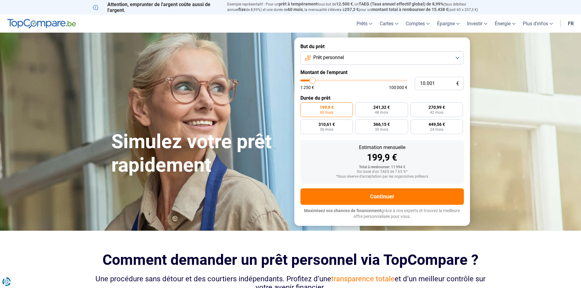
click at [354, 56] on button "Prêt personnel" at bounding box center [381, 57] width 163 height 13
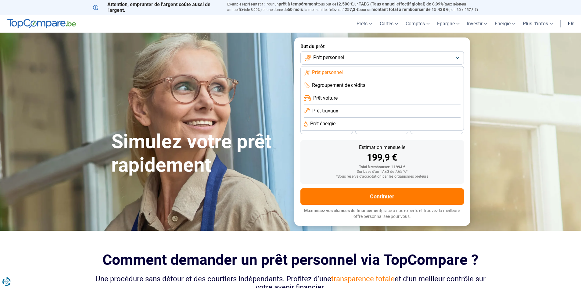
click at [354, 56] on button "Prêt personnel" at bounding box center [381, 57] width 163 height 13
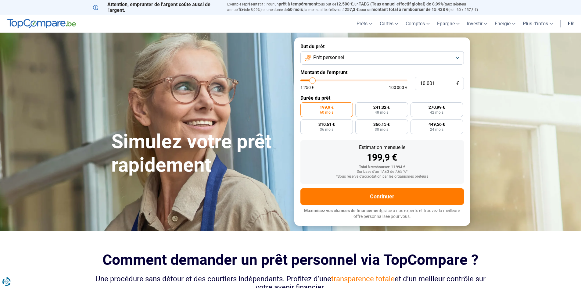
type input "10.250"
type input "10250"
type input "11.500"
type input "11500"
type input "17.000"
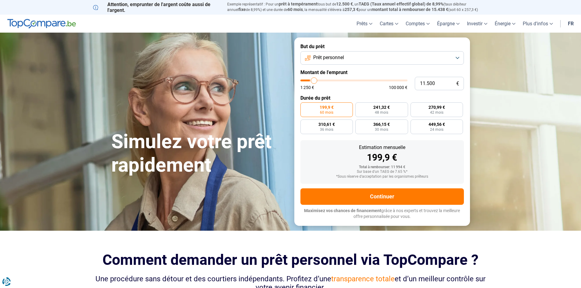
type input "17000"
type input "21.750"
type input "21750"
type input "27.500"
type input "27500"
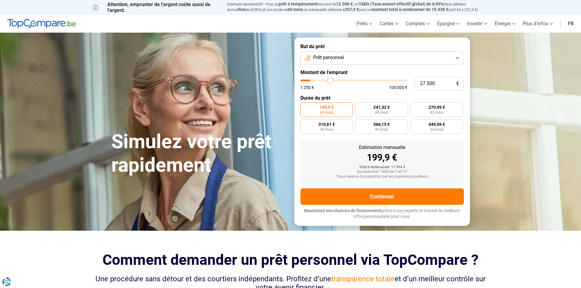
type input "33.750"
type input "33750"
type input "40.000"
type input "40000"
type input "46.500"
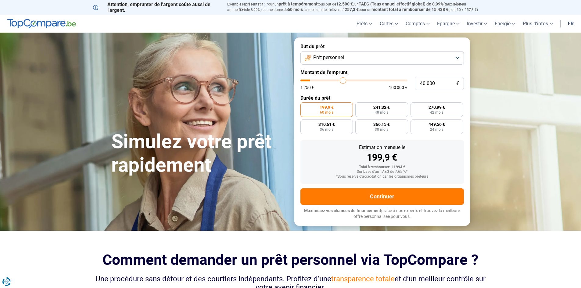
type input "46500"
type input "53.250"
type input "53250"
type input "59.500"
type input "59500"
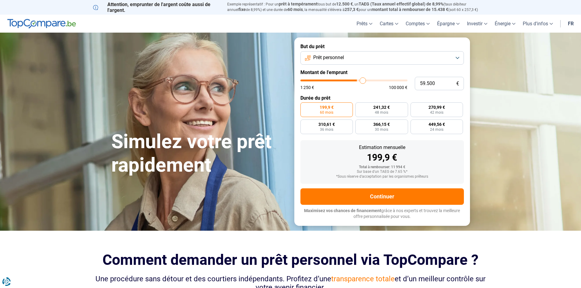
type input "69.250"
type input "69250"
type input "75.500"
type input "75500"
type input "82.500"
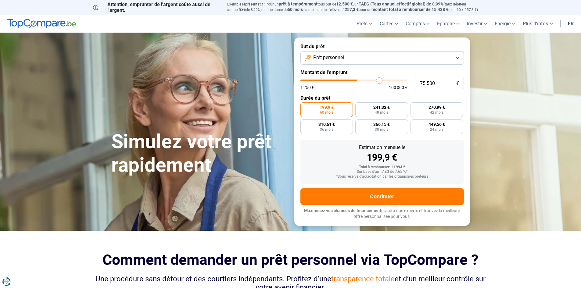
type input "82500"
type input "90.000"
type input "90000"
type input "97.250"
type input "97250"
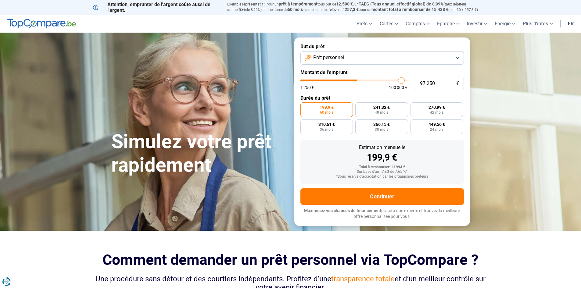
type input "100.000"
drag, startPoint x: 313, startPoint y: 84, endPoint x: 429, endPoint y: 84, distance: 116.8
type input "100000"
click at [407, 81] on input "range" at bounding box center [353, 81] width 107 height 2
radio input "false"
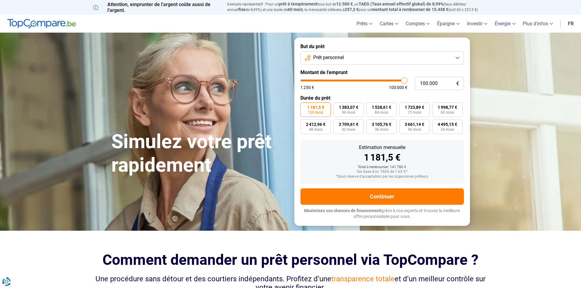
click at [464, 116] on div "1 181,5 € 120 mois 1 383,07 € 96 mois 1 528,61 € 84 mois 1 723,89 € 72 mois 1 9…" at bounding box center [381, 118] width 163 height 32
click at [451, 123] on span "4 495,15 €" at bounding box center [448, 124] width 20 height 4
click at [436, 123] on input "4 495,15 € 24 mois" at bounding box center [434, 122] width 4 height 4
radio input "true"
